Goal: Transaction & Acquisition: Purchase product/service

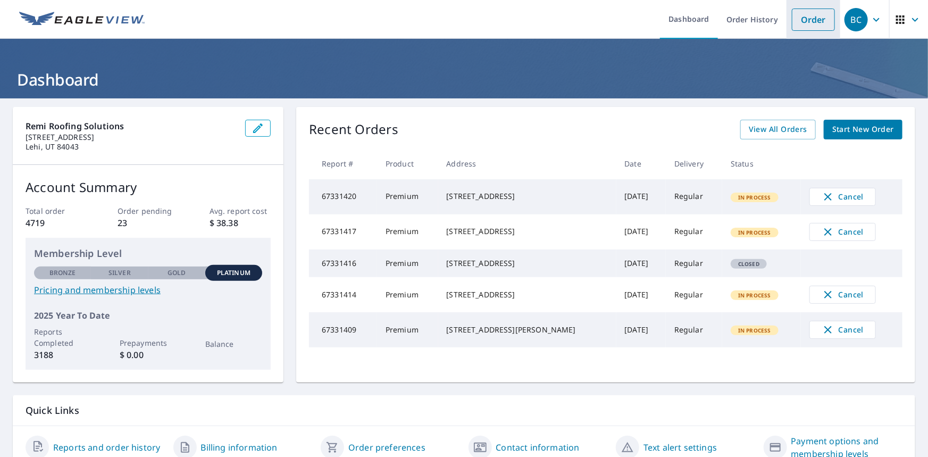
click at [799, 14] on link "Order" at bounding box center [813, 20] width 43 height 22
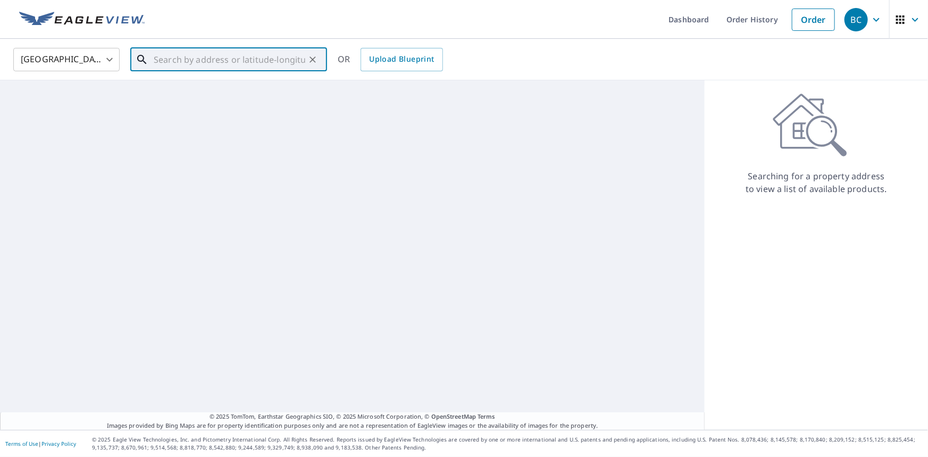
click at [238, 61] on input "text" at bounding box center [230, 60] width 152 height 30
paste input "[STREET_ADDRESS]"
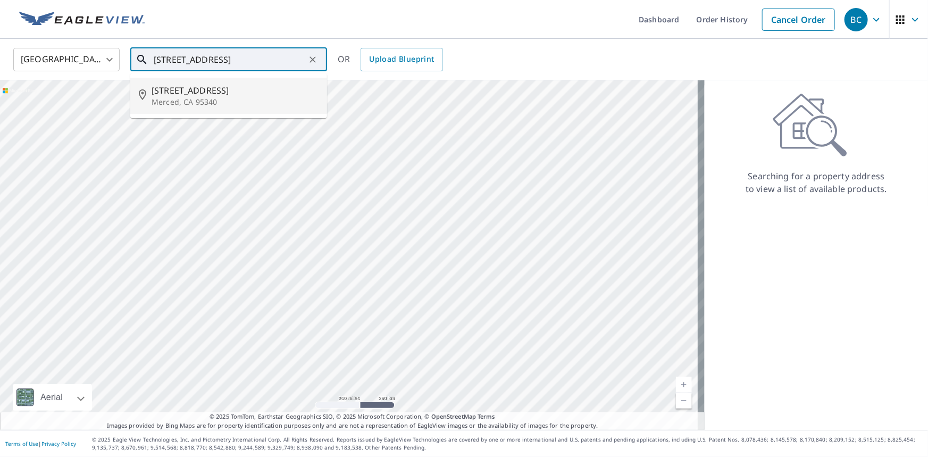
click at [212, 97] on p "Merced, CA 95340" at bounding box center [235, 102] width 167 height 11
type input "[STREET_ADDRESS]"
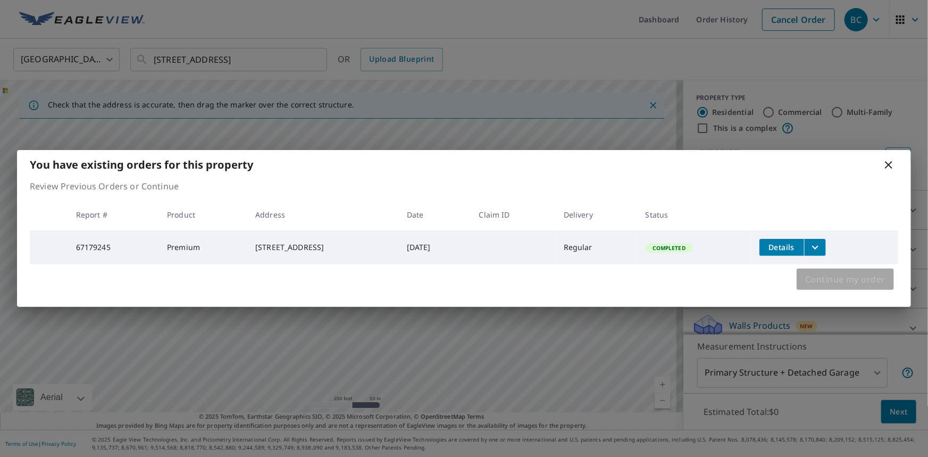
click at [832, 289] on button "Continue my order" at bounding box center [845, 279] width 97 height 21
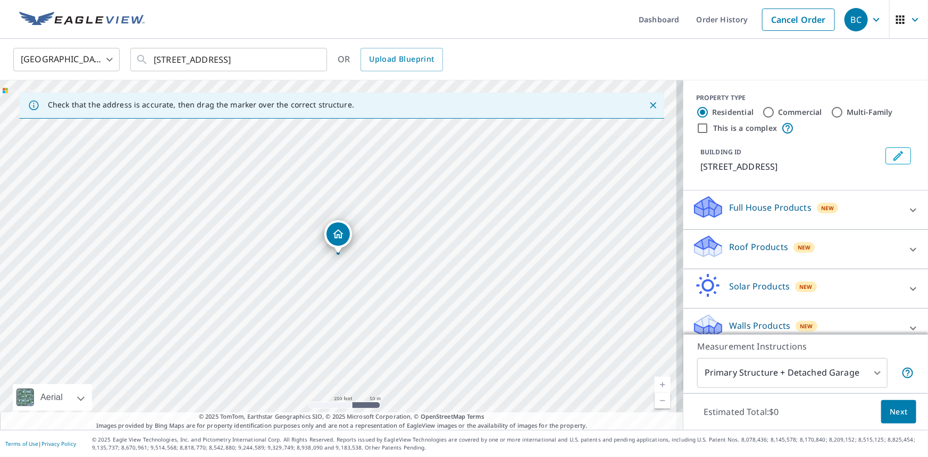
click at [735, 236] on div "Roof Products New" at bounding box center [796, 249] width 209 height 30
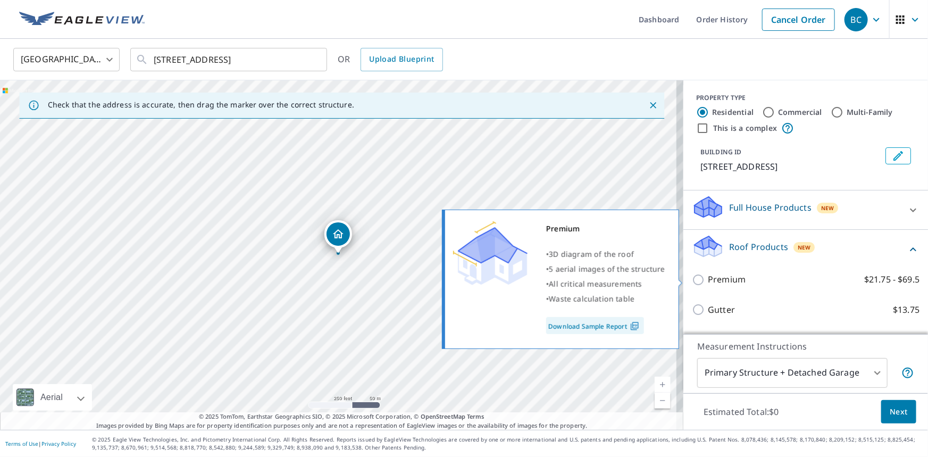
click at [692, 273] on div at bounding box center [700, 279] width 16 height 13
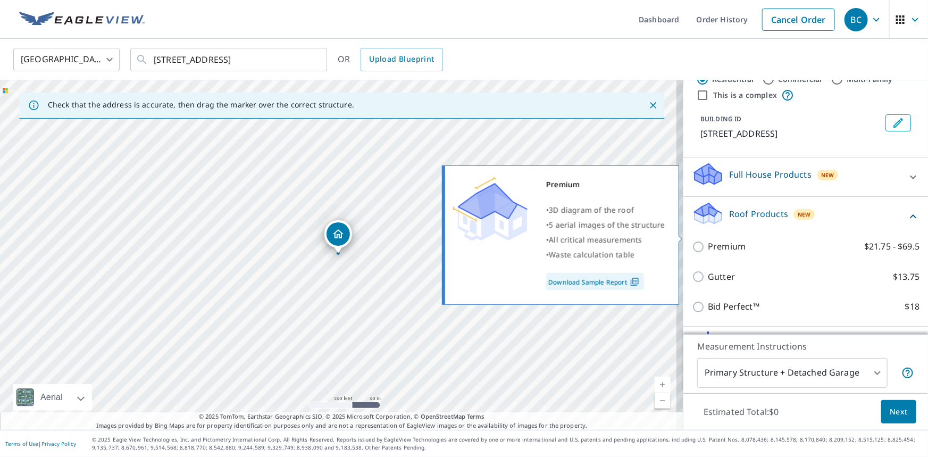
scroll to position [48, 0]
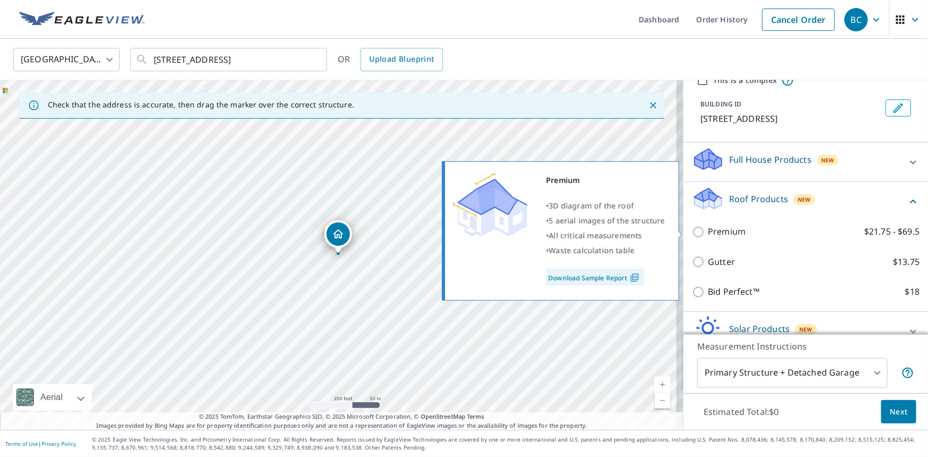
click at [695, 235] on input "Premium $21.75 - $69.5" at bounding box center [700, 232] width 16 height 13
checkbox input "true"
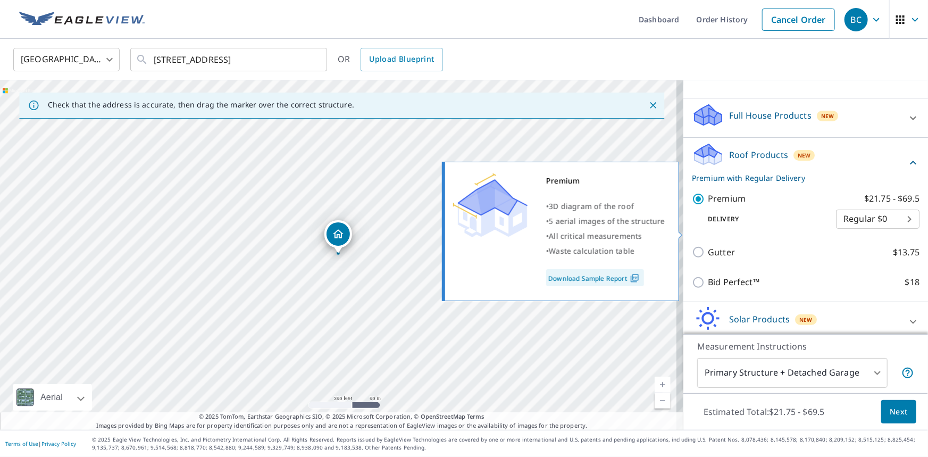
scroll to position [138, 0]
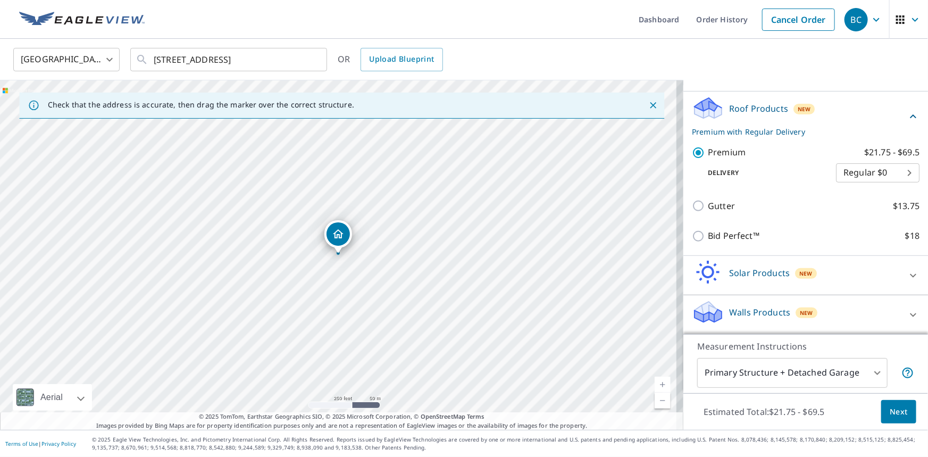
click at [843, 377] on body "BC BC Dashboard Order History Cancel Order [DEMOGRAPHIC_DATA][GEOGRAPHIC_DATA] …" at bounding box center [464, 228] width 928 height 457
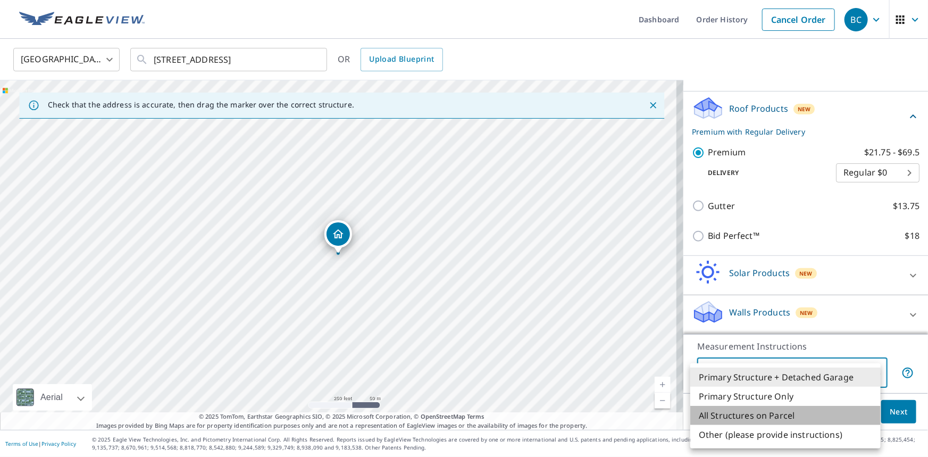
click at [755, 415] on li "All Structures on Parcel" at bounding box center [785, 415] width 190 height 19
type input "3"
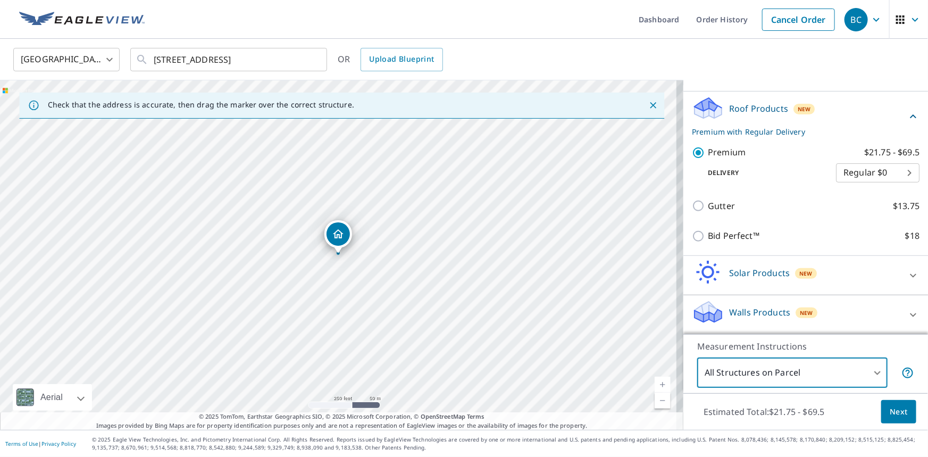
click at [893, 412] on span "Next" at bounding box center [899, 411] width 18 height 13
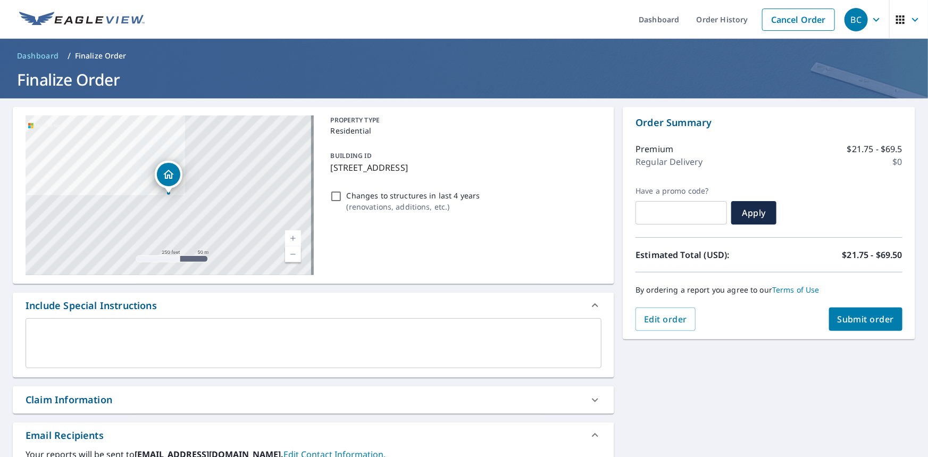
click at [487, 332] on textarea at bounding box center [313, 343] width 561 height 30
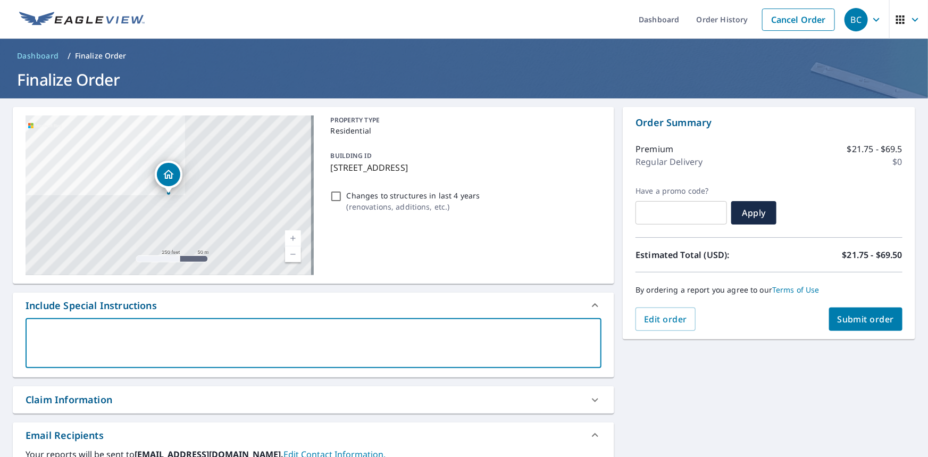
click at [137, 333] on textarea at bounding box center [313, 343] width 561 height 30
paste textarea "EV with detached structures included"
type textarea "EV with detached structures included"
type textarea "x"
type textarea "EV with detached structures included"
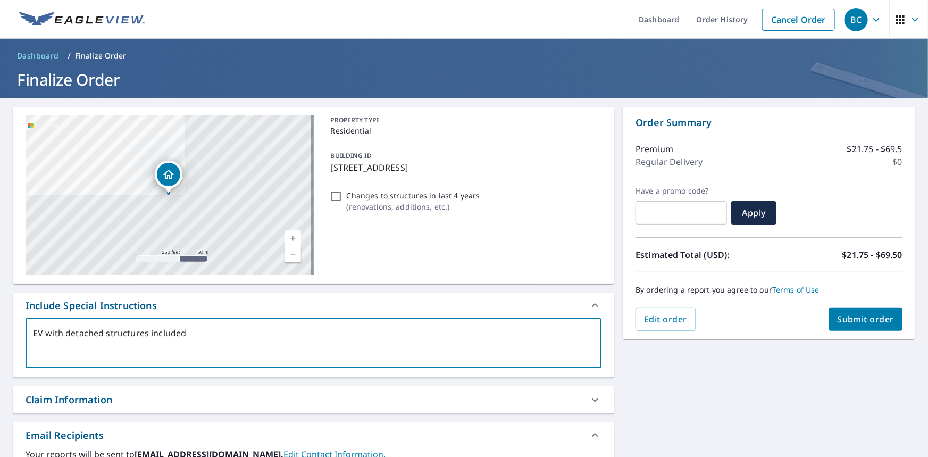
click at [842, 317] on span "Submit order" at bounding box center [866, 319] width 57 height 12
type textarea "x"
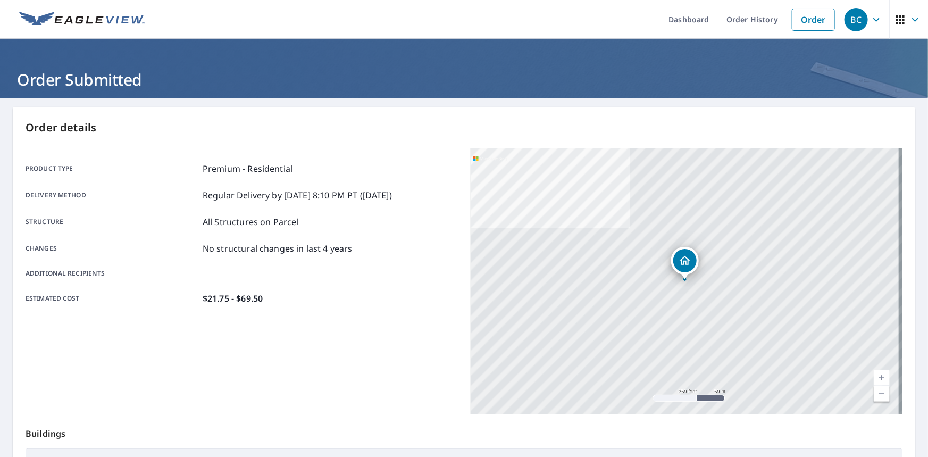
click at [681, 262] on icon "Dropped pin, building 1, Residential property, 2680 Wisteria Ct Merced, CA 95340" at bounding box center [685, 260] width 13 height 13
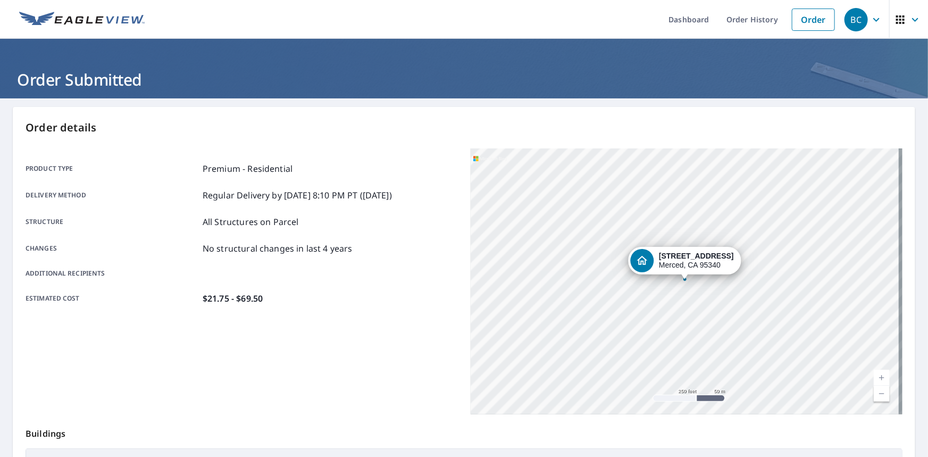
click at [647, 261] on icon "Dropped pin, building 1, Residential property, 2680 Wisteria Ct Merced, CA 95340" at bounding box center [642, 260] width 13 height 13
click at [692, 261] on div "Dropped pin, building 1, Residential property, 2680 Wisteria Ct Merced, CA 95340" at bounding box center [684, 259] width 23 height 23
click at [692, 262] on div "[STREET_ADDRESS]" at bounding box center [696, 261] width 75 height 18
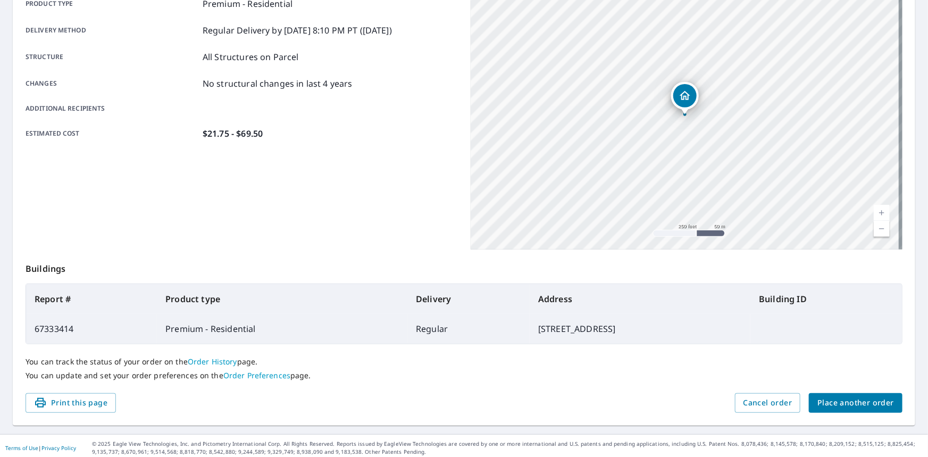
scroll to position [169, 0]
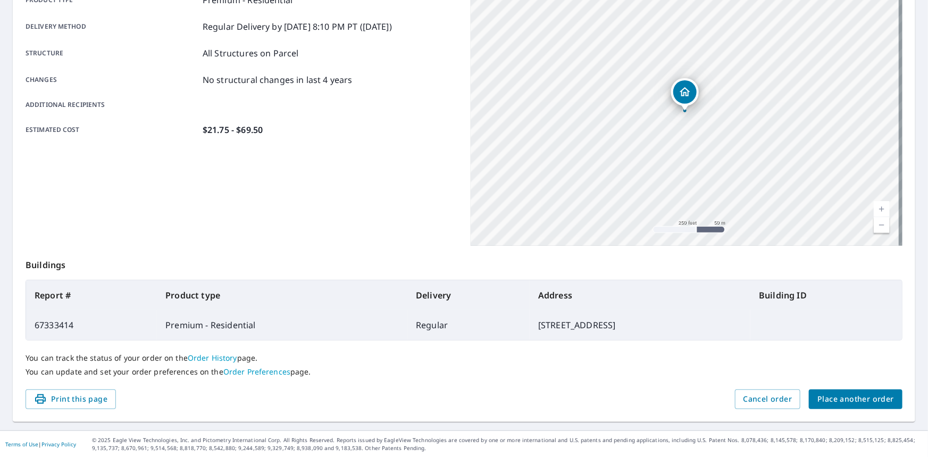
click at [825, 401] on span "Place another order" at bounding box center [856, 399] width 77 height 13
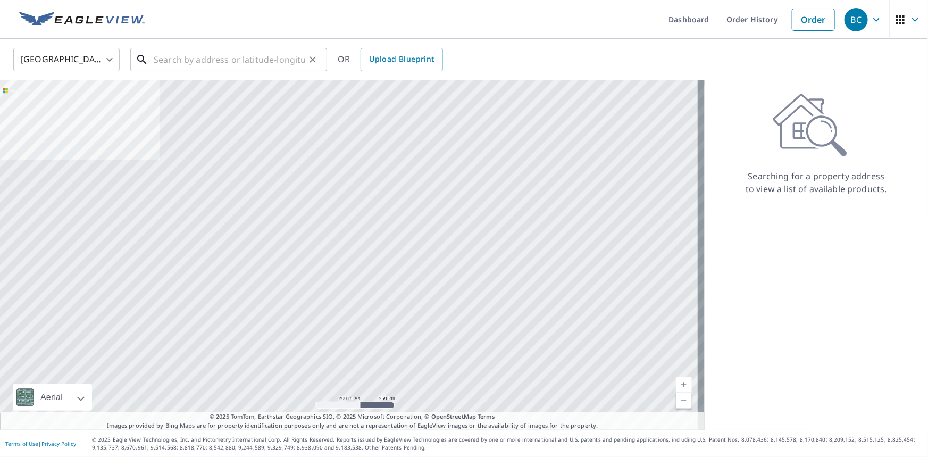
click at [187, 49] on input "text" at bounding box center [230, 60] width 152 height 30
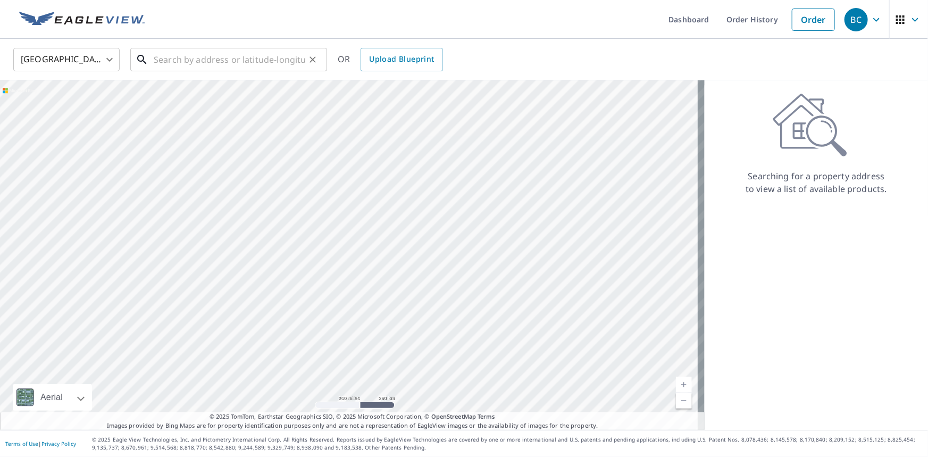
click at [186, 65] on input "text" at bounding box center [230, 60] width 152 height 30
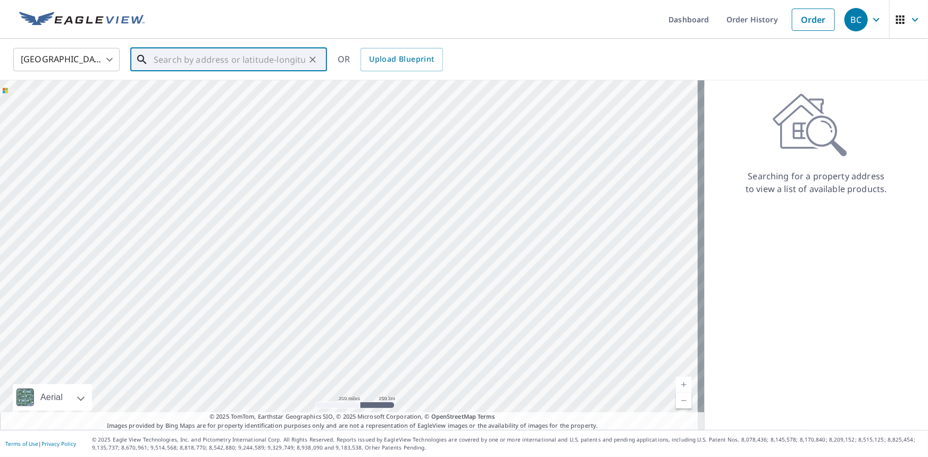
paste input "[STREET_ADDRESS]"
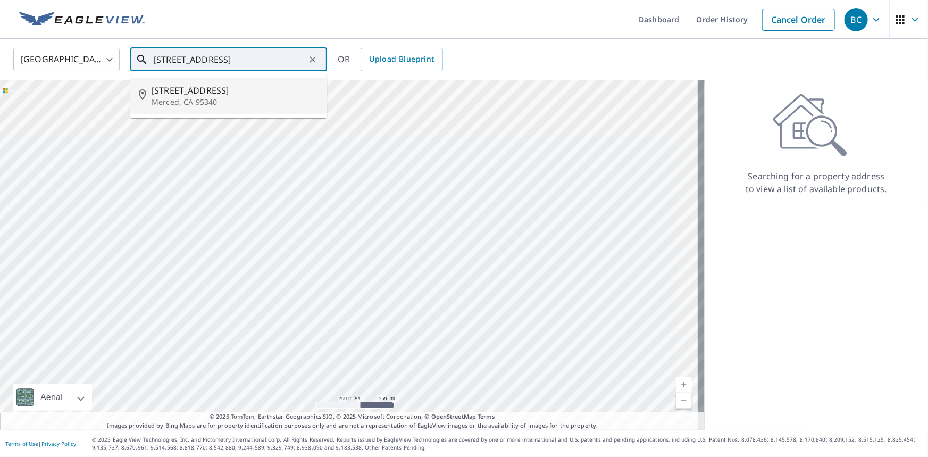
click at [221, 87] on span "[STREET_ADDRESS]" at bounding box center [235, 90] width 167 height 13
type input "[STREET_ADDRESS]"
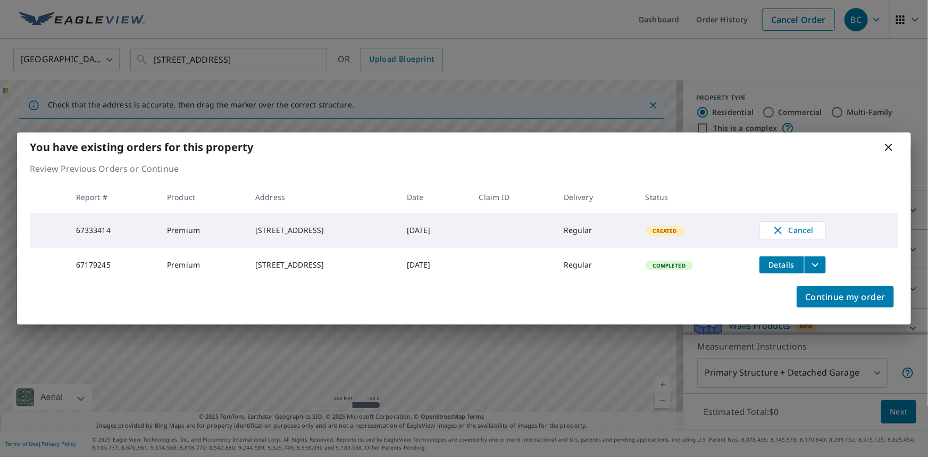
click at [893, 141] on icon at bounding box center [889, 147] width 13 height 13
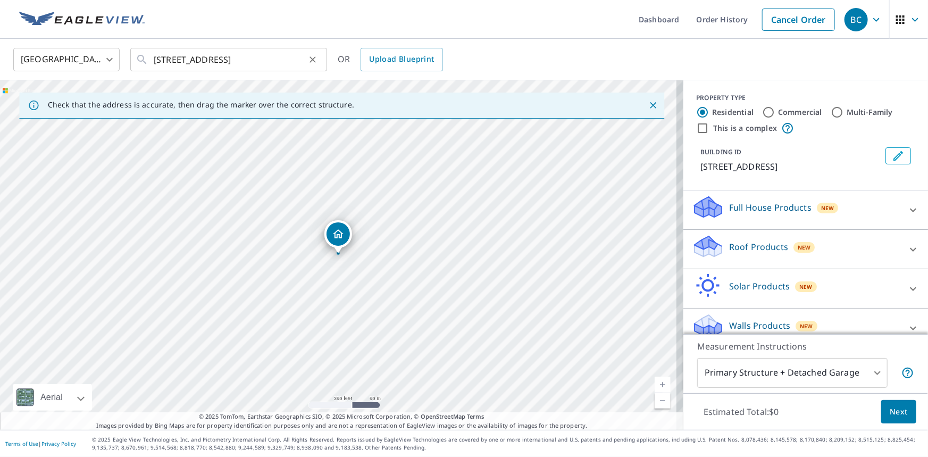
click at [307, 60] on icon "Clear" at bounding box center [312, 59] width 11 height 11
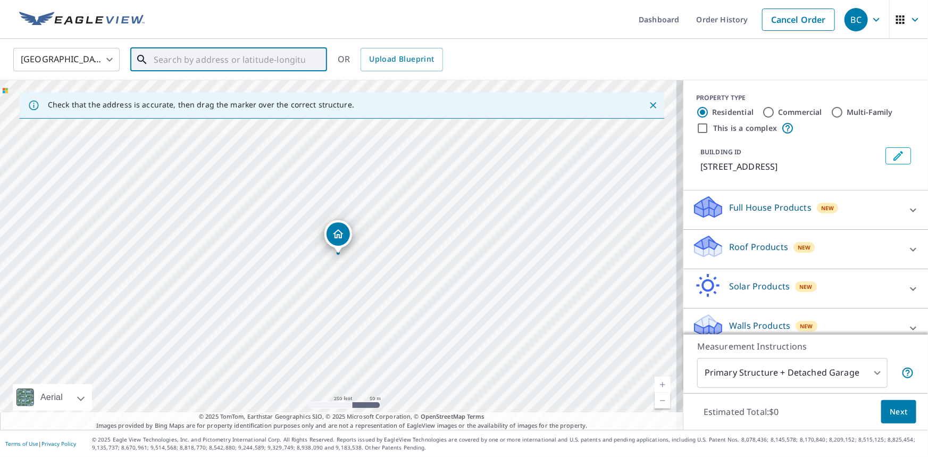
click at [253, 56] on input "text" at bounding box center [230, 60] width 152 height 30
paste input "REMI is not attached to roof work."
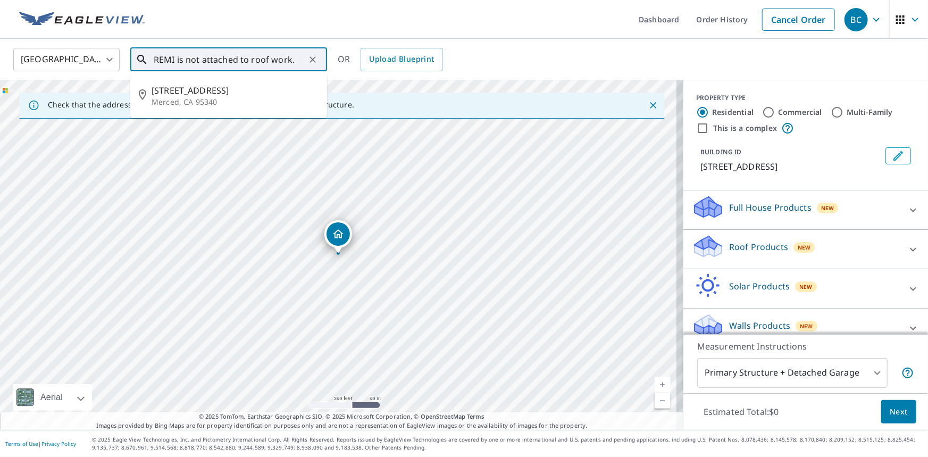
type input "REMI is not attached to roof work."
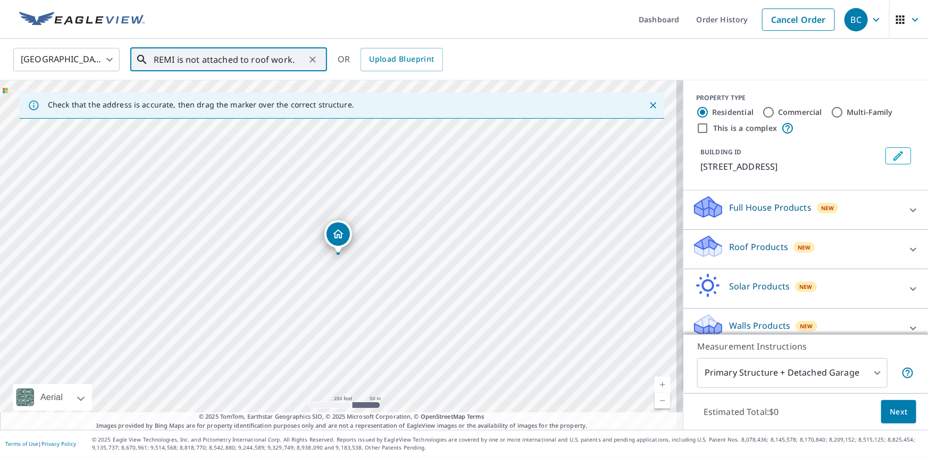
click at [310, 57] on icon "Clear" at bounding box center [312, 59] width 11 height 11
paste input "[STREET_ADDRESS]"
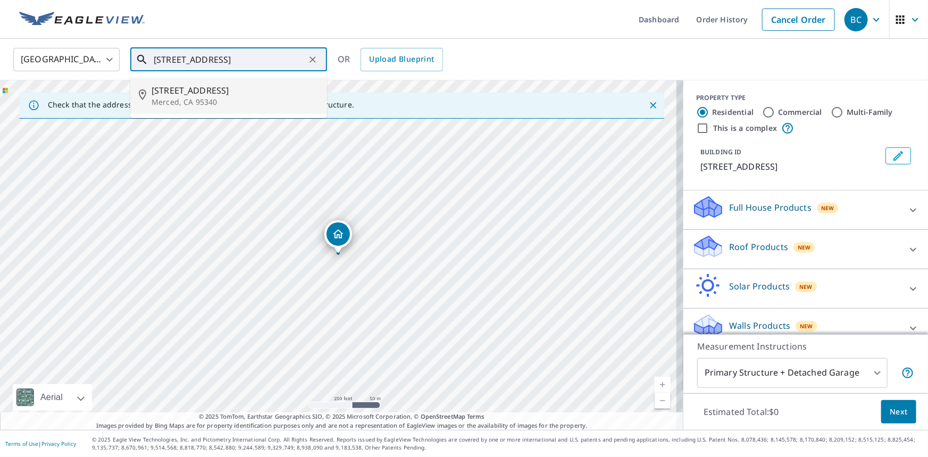
click at [178, 94] on span "[STREET_ADDRESS]" at bounding box center [235, 90] width 167 height 13
type input "[STREET_ADDRESS]"
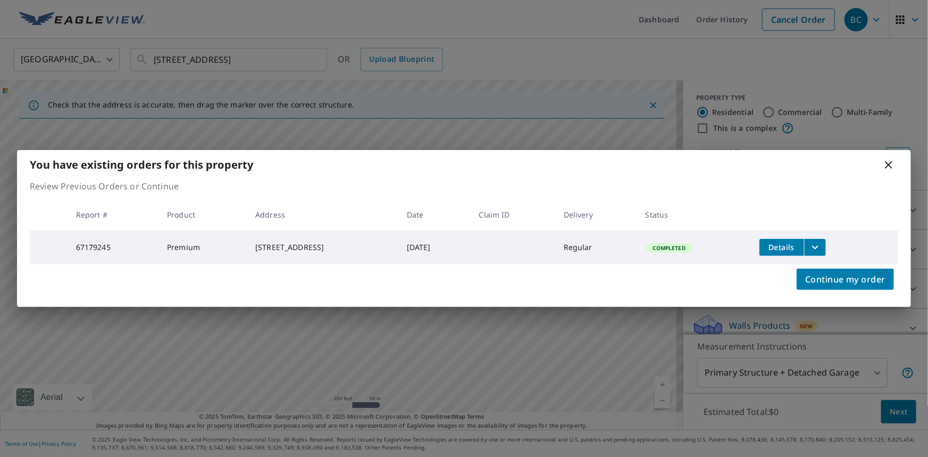
click at [883, 165] on icon at bounding box center [889, 165] width 13 height 13
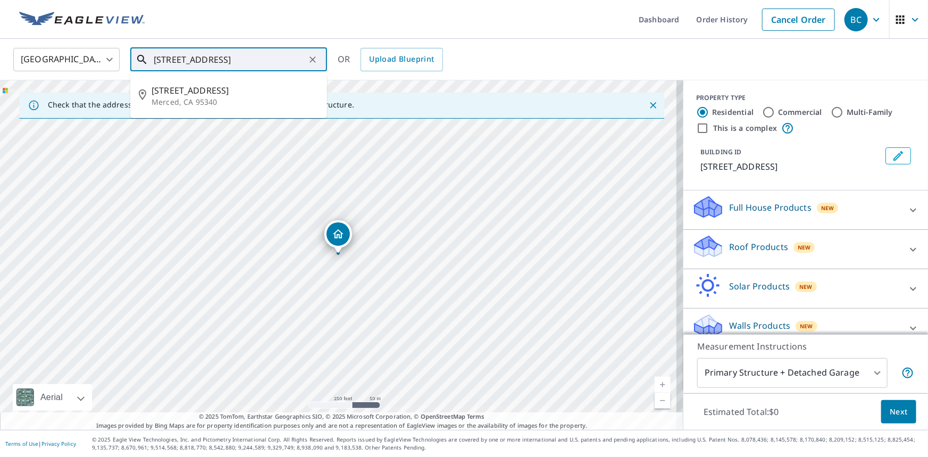
drag, startPoint x: 301, startPoint y: 57, endPoint x: -14, endPoint y: 73, distance: 314.8
click at [0, 73] on html "BC BC Dashboard Order History Cancel Order [DEMOGRAPHIC_DATA][GEOGRAPHIC_DATA] …" at bounding box center [464, 228] width 928 height 457
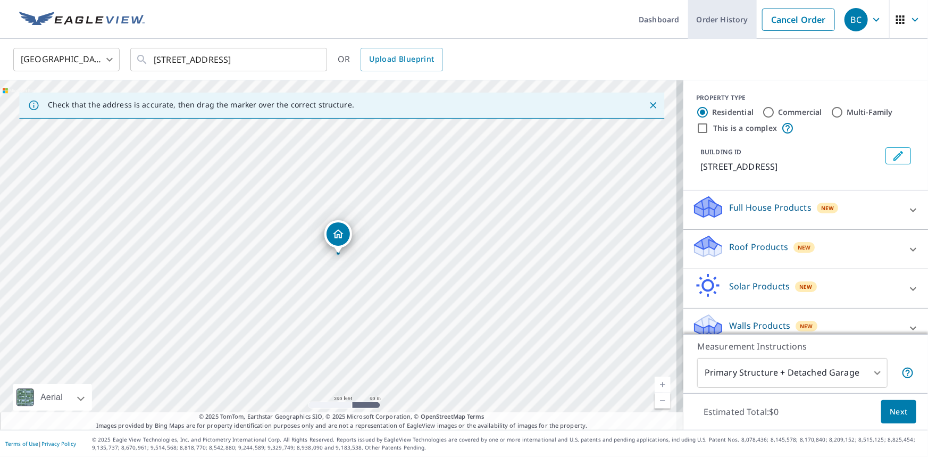
click at [730, 22] on link "Order History" at bounding box center [722, 19] width 69 height 39
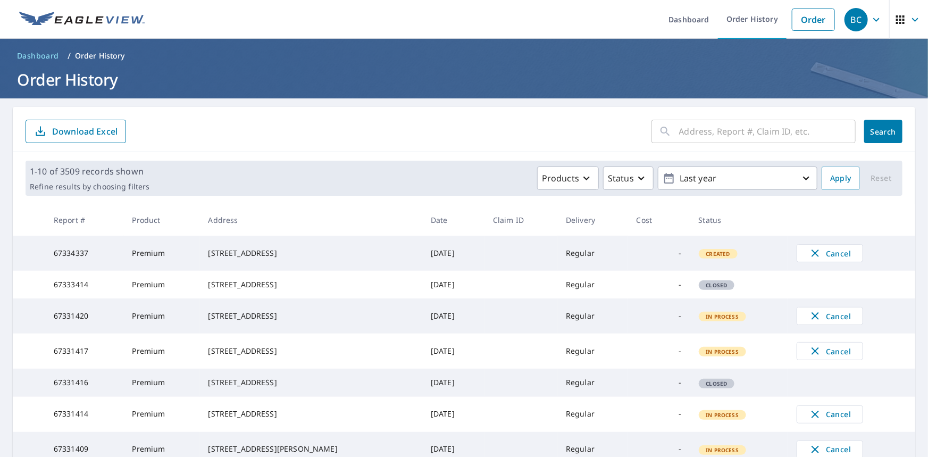
click at [525, 141] on form "​ Search Download Excel" at bounding box center [464, 131] width 877 height 23
click at [704, 132] on input "text" at bounding box center [767, 131] width 177 height 30
paste input "[STREET_ADDRESS]"
drag, startPoint x: 780, startPoint y: 132, endPoint x: 837, endPoint y: 136, distance: 57.0
click at [837, 136] on div "[STREET_ADDRESS] ​" at bounding box center [754, 131] width 204 height 23
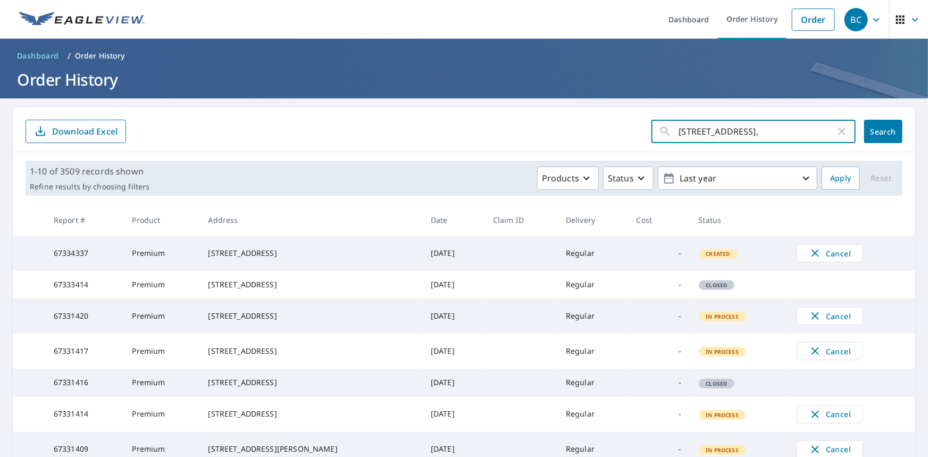
type input "[STREET_ADDRESS],"
click at [873, 132] on span "Search" at bounding box center [883, 132] width 21 height 10
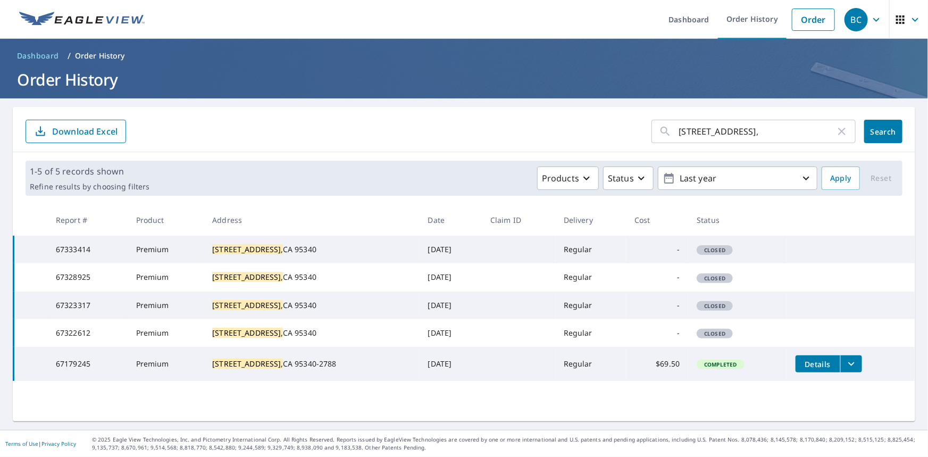
scroll to position [5, 0]
drag, startPoint x: 803, startPoint y: 127, endPoint x: 460, endPoint y: 129, distance: 343.6
click at [464, 130] on form "[STREET_ADDRESS] Merced, ​ Search Download Excel" at bounding box center [464, 131] width 877 height 23
paste input "[STREET_ADDRESS][PERSON_NAME]"
type input "[STREET_ADDRESS][PERSON_NAME]"
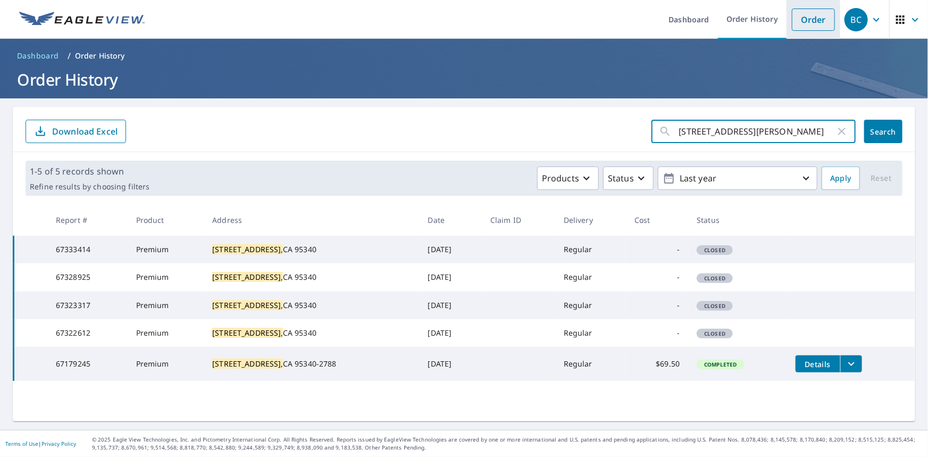
click at [813, 13] on link "Order" at bounding box center [813, 20] width 43 height 22
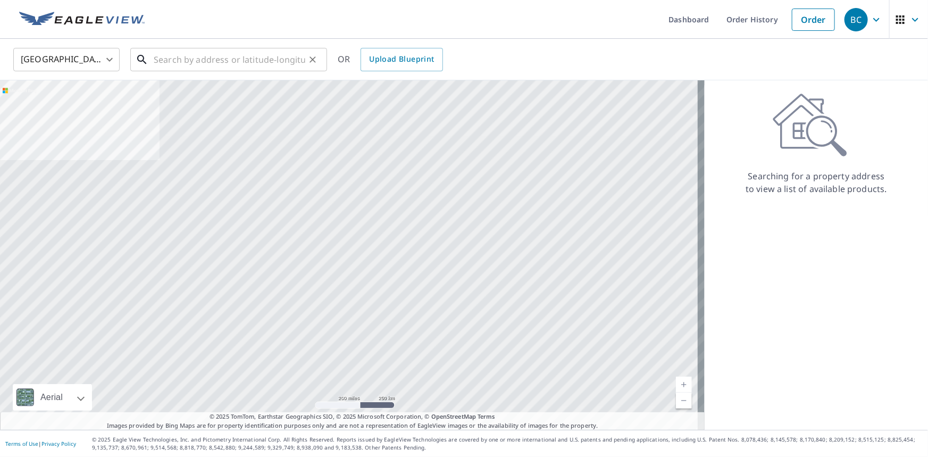
click at [226, 63] on input "text" at bounding box center [230, 60] width 152 height 30
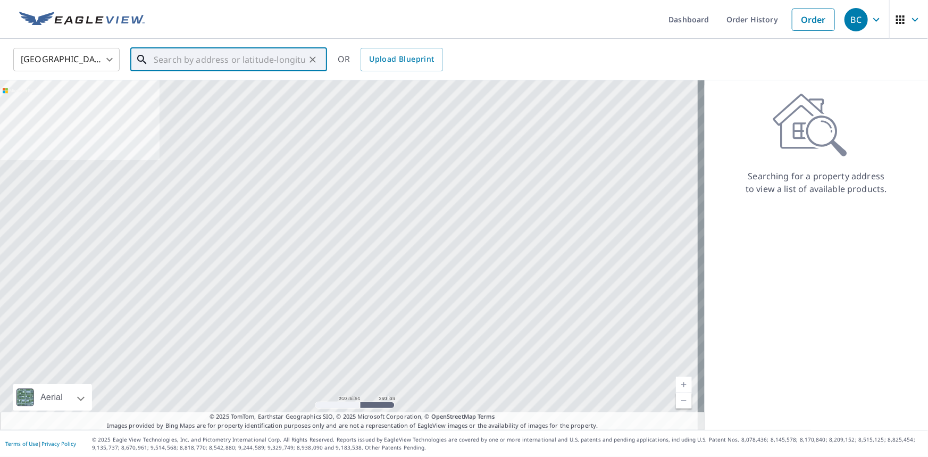
paste input "[STREET_ADDRESS][PERSON_NAME]"
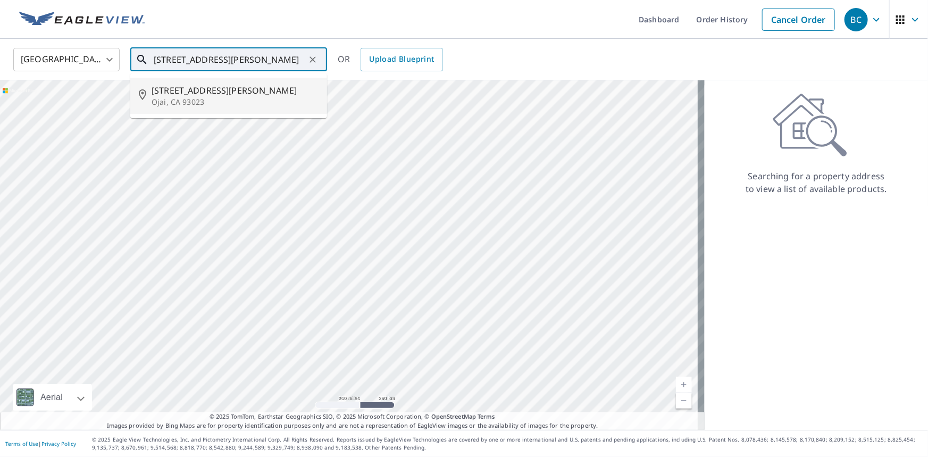
paste input "93023"
click at [201, 91] on span "[STREET_ADDRESS][PERSON_NAME]" at bounding box center [235, 90] width 167 height 13
type input "[STREET_ADDRESS][PERSON_NAME]"
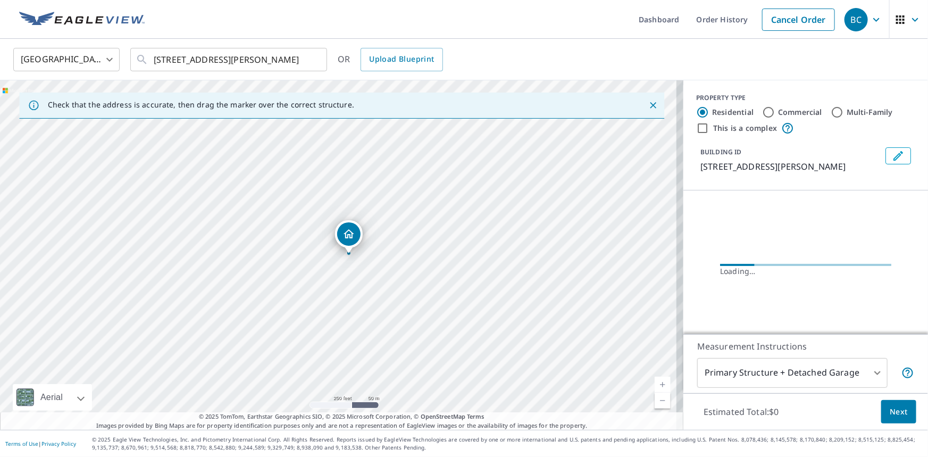
click at [349, 234] on icon "Dropped pin, building 1, Residential property, 795 S Rice Rd Ojai, CA 93023" at bounding box center [349, 233] width 11 height 9
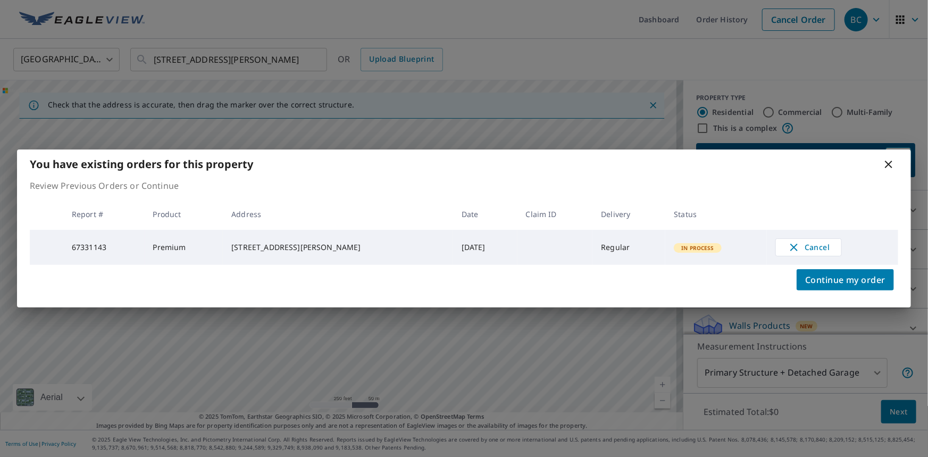
click at [593, 258] on td "Regular" at bounding box center [629, 247] width 73 height 35
click at [890, 163] on icon at bounding box center [888, 164] width 7 height 7
